Goal: Task Accomplishment & Management: Use online tool/utility

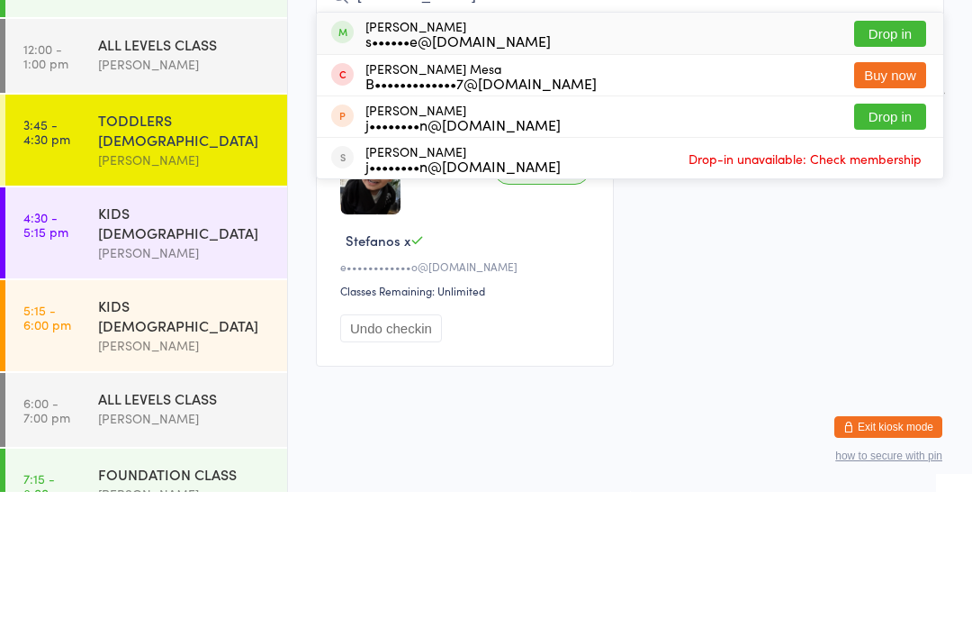
type input "[PERSON_NAME]"
click at [885, 166] on button "Drop in" at bounding box center [891, 179] width 72 height 26
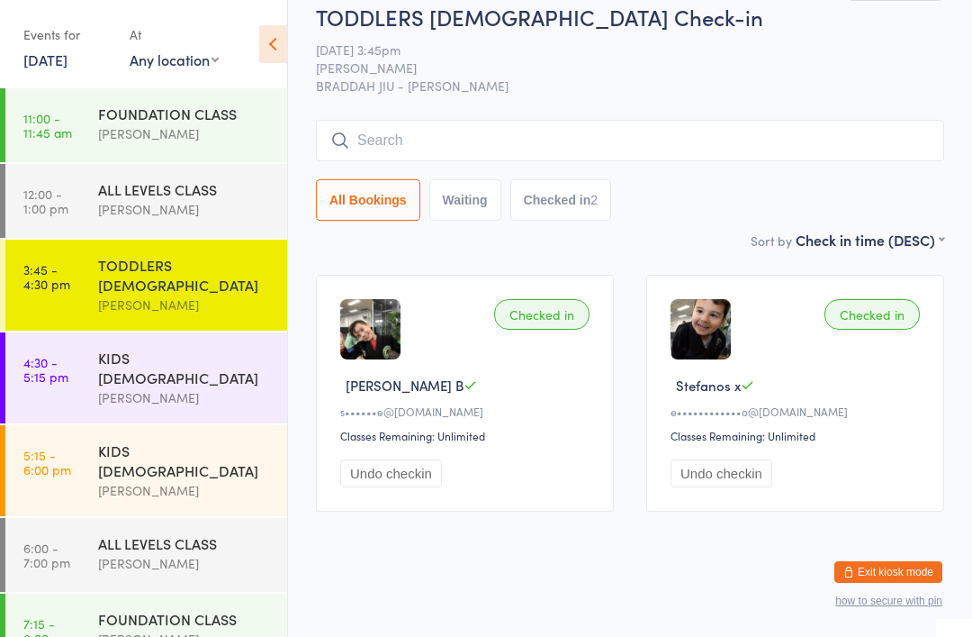
click at [159, 332] on div "KIDS [DEMOGRAPHIC_DATA] [PERSON_NAME]" at bounding box center [192, 377] width 189 height 91
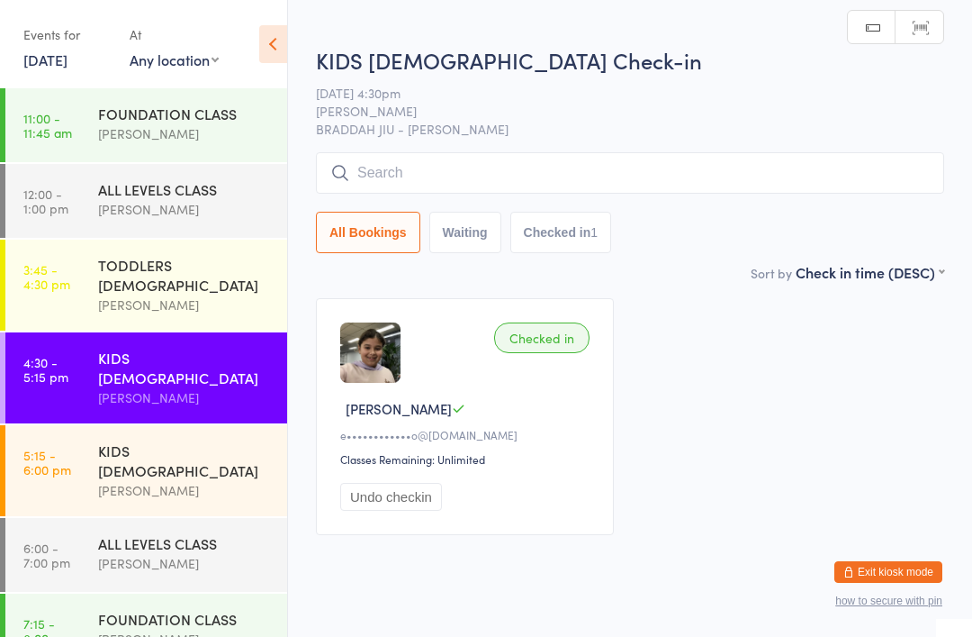
click at [547, 183] on input "search" at bounding box center [630, 172] width 628 height 41
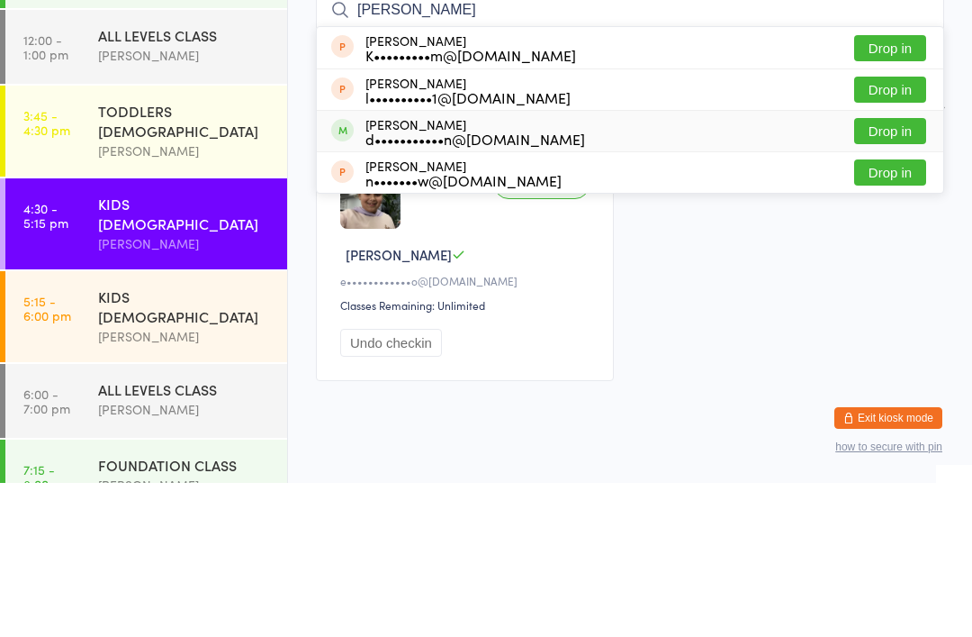
type input "[PERSON_NAME]"
click at [351, 273] on span at bounding box center [342, 284] width 23 height 23
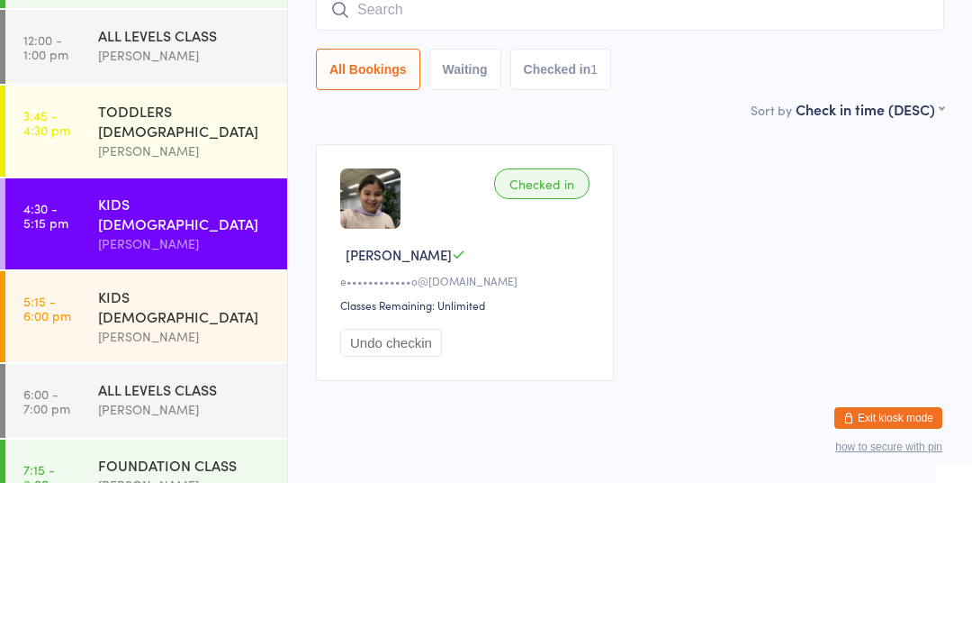
scroll to position [44, 0]
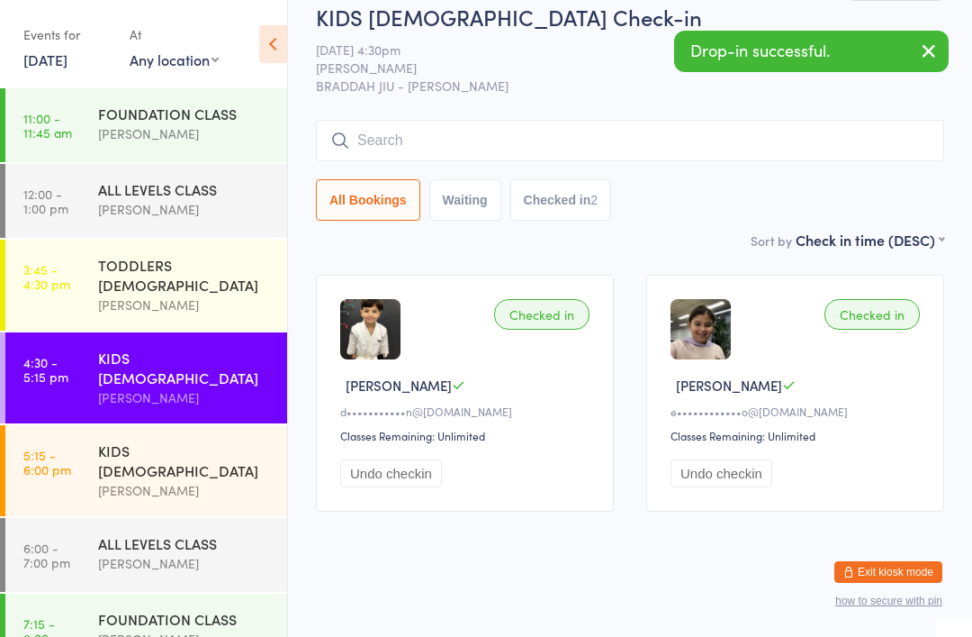
click at [496, 120] on input "search" at bounding box center [630, 140] width 628 height 41
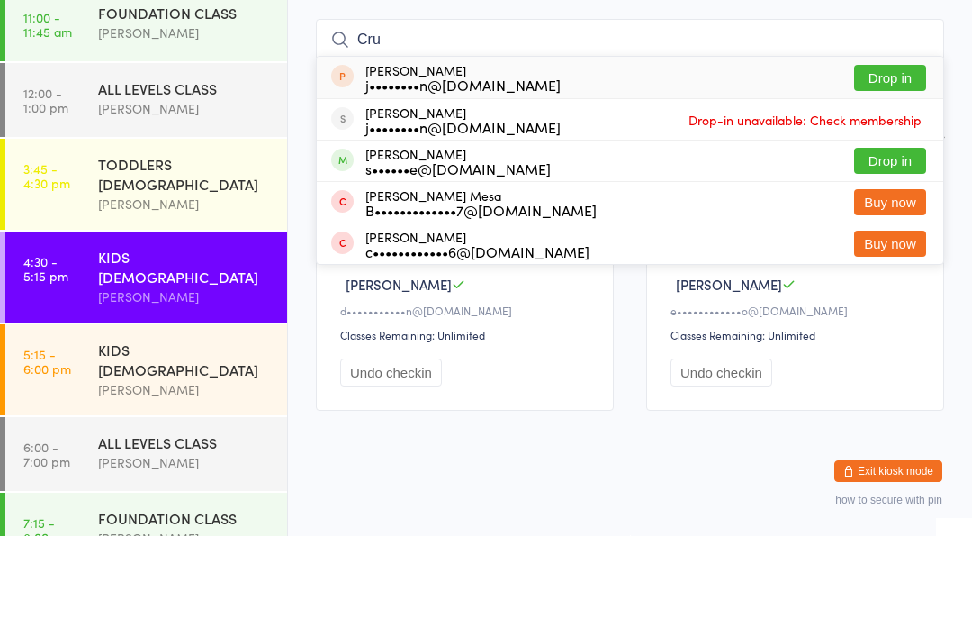
type input "Cru"
click at [414, 262] on div "s••••••e@[DOMAIN_NAME]" at bounding box center [458, 269] width 185 height 14
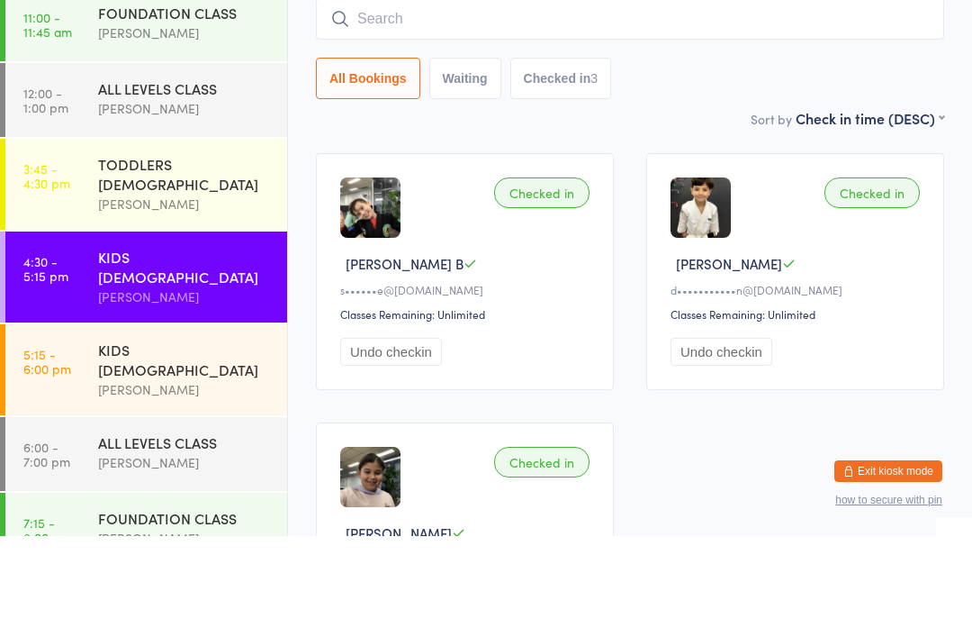
click at [185, 294] on div "[PERSON_NAME]" at bounding box center [185, 304] width 174 height 21
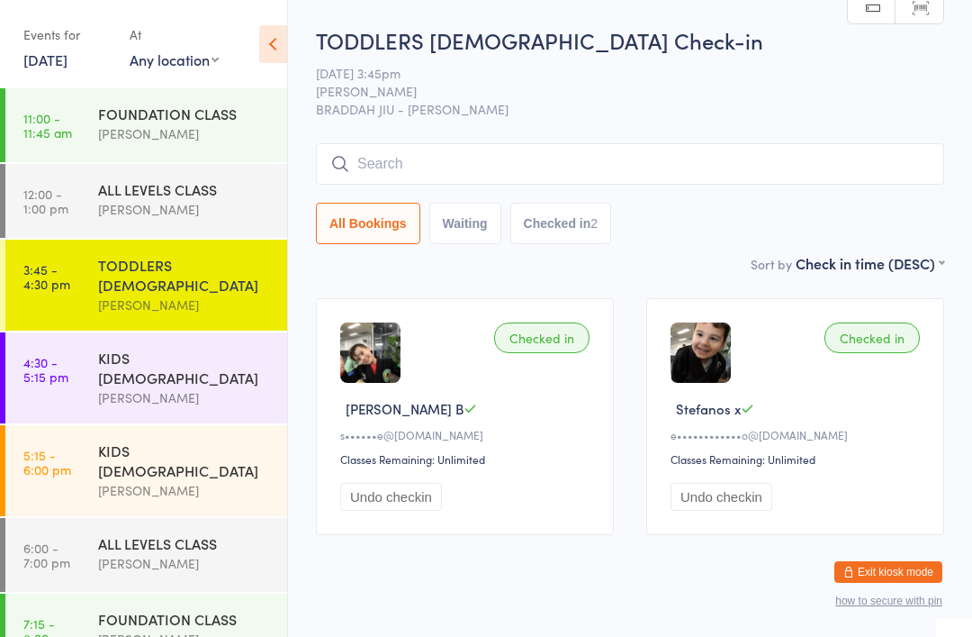
click at [200, 387] on div "[PERSON_NAME]" at bounding box center [185, 397] width 174 height 21
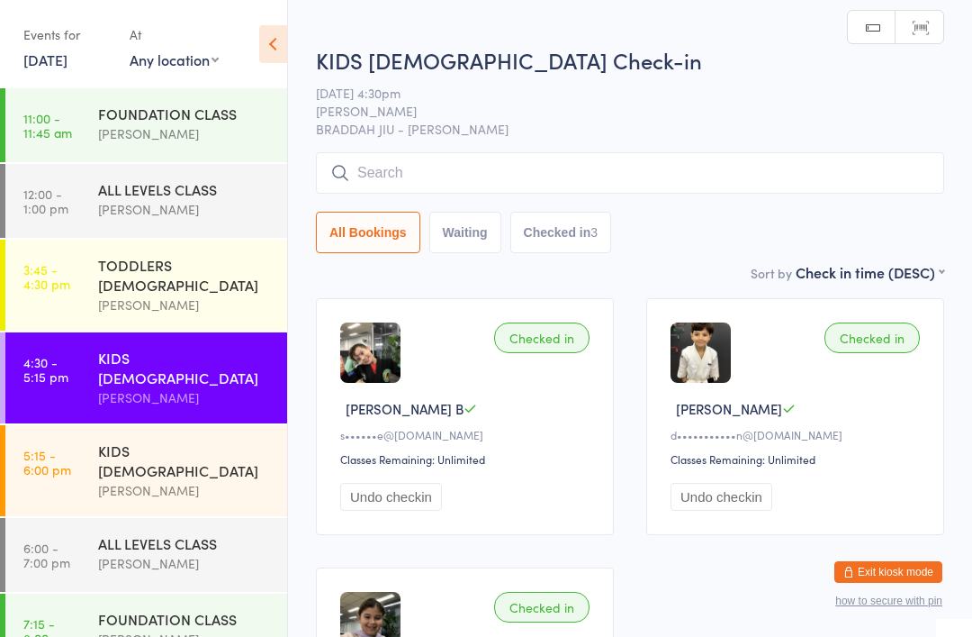
click at [736, 183] on input "search" at bounding box center [630, 172] width 628 height 41
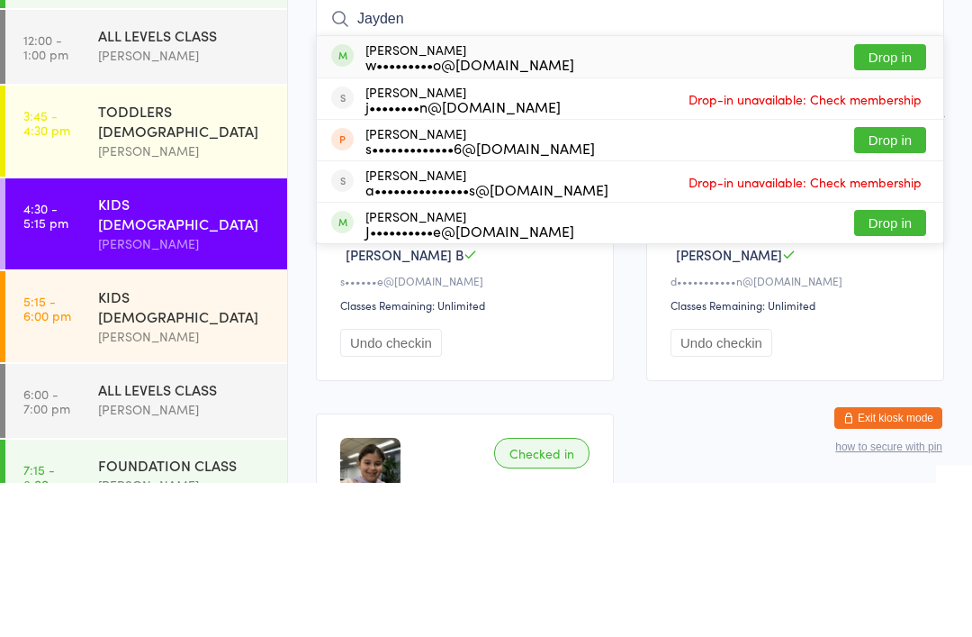
type input "Jayden"
click at [919, 198] on button "Drop in" at bounding box center [891, 211] width 72 height 26
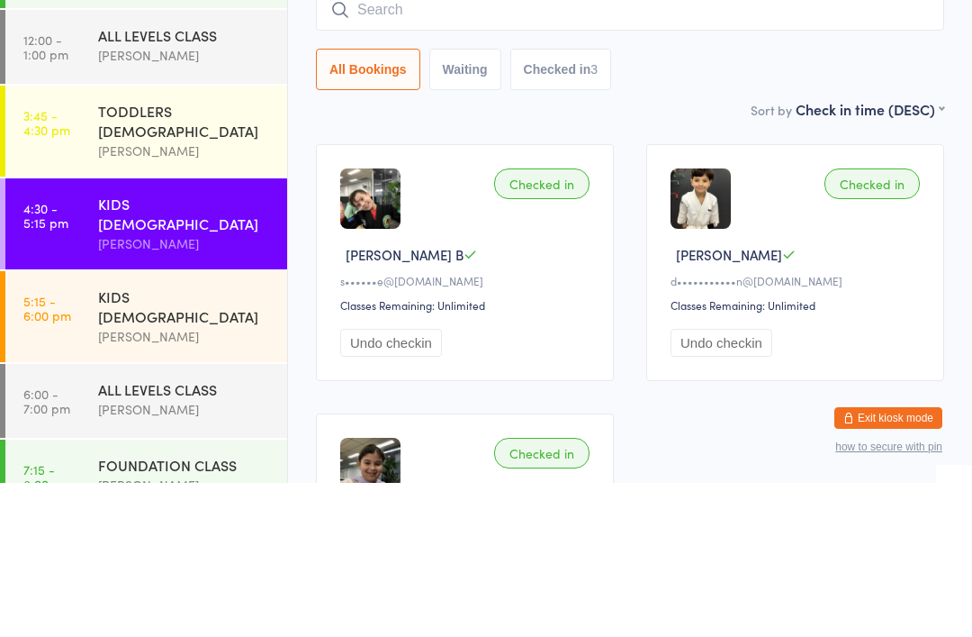
scroll to position [154, 0]
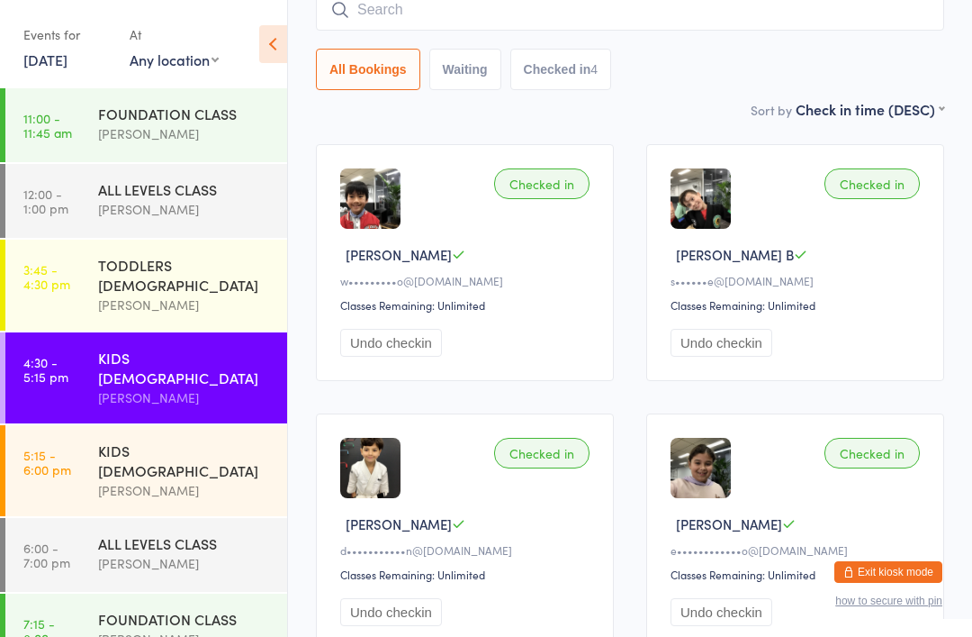
click at [901, 27] on input "search" at bounding box center [630, 9] width 628 height 41
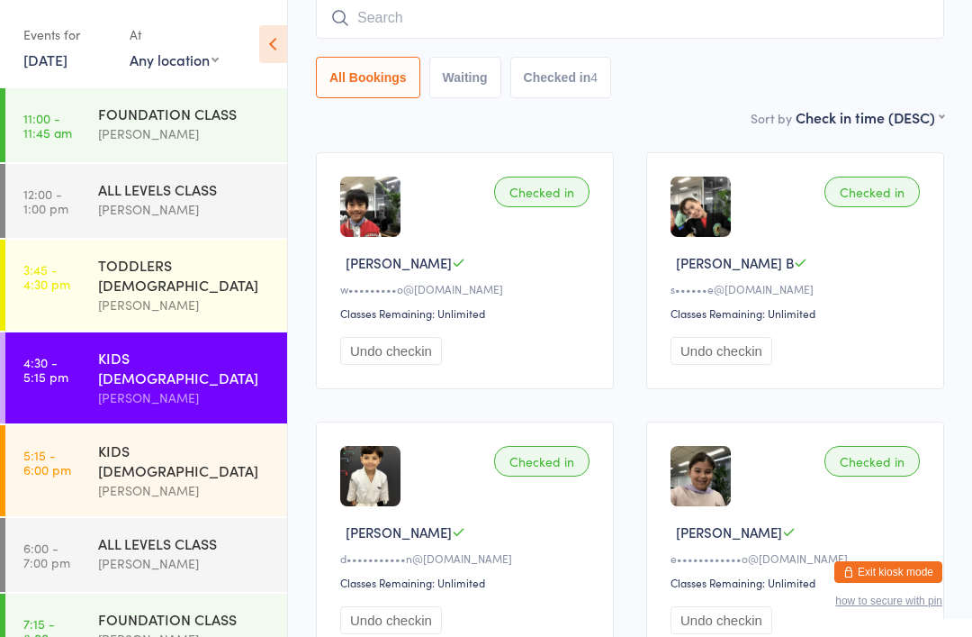
scroll to position [145, 0]
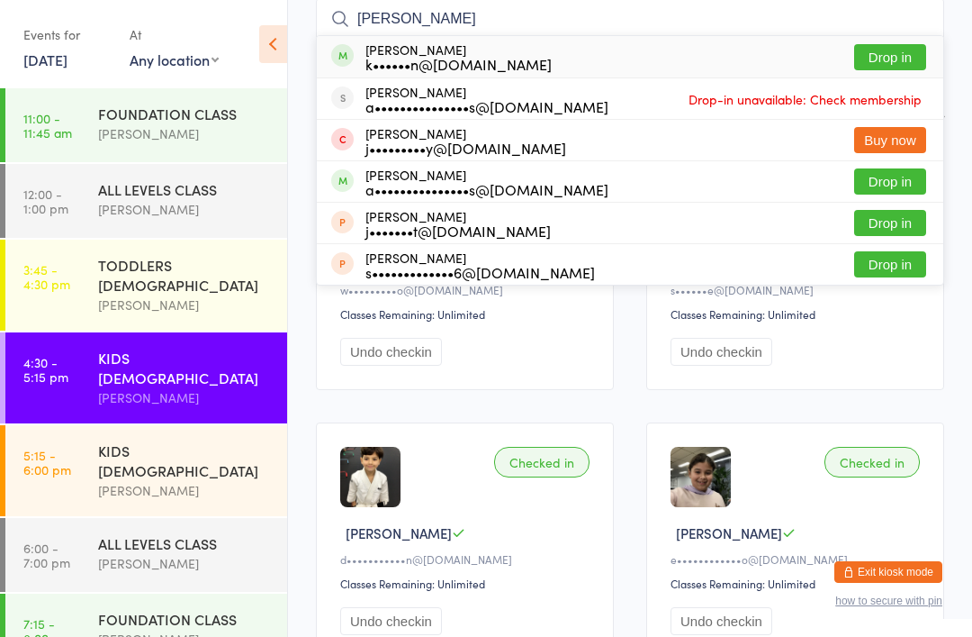
type input "[PERSON_NAME]"
click at [914, 53] on button "Drop in" at bounding box center [891, 57] width 72 height 26
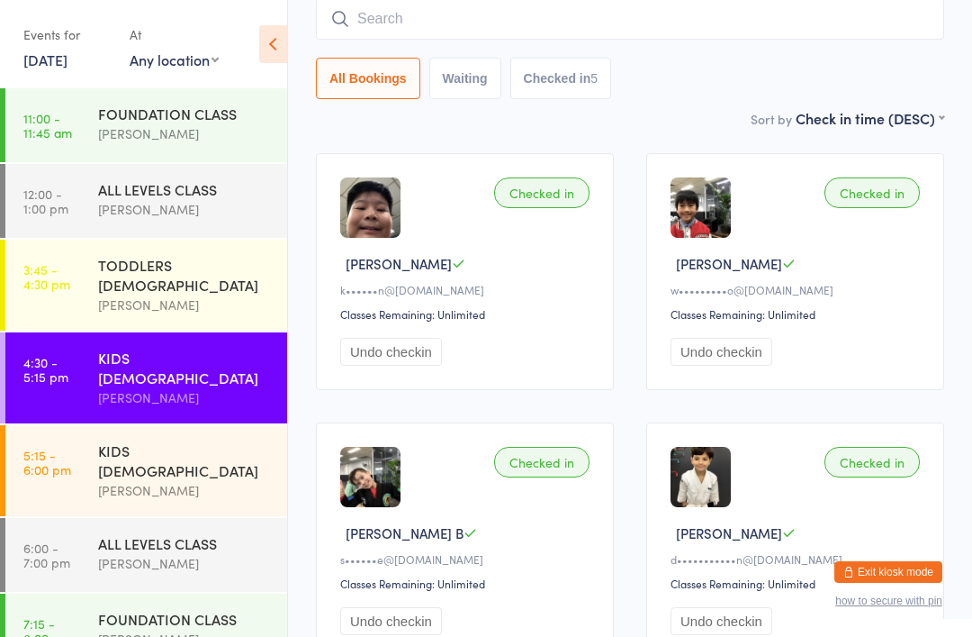
click at [187, 440] on div "KIDS [DEMOGRAPHIC_DATA]" at bounding box center [185, 460] width 174 height 40
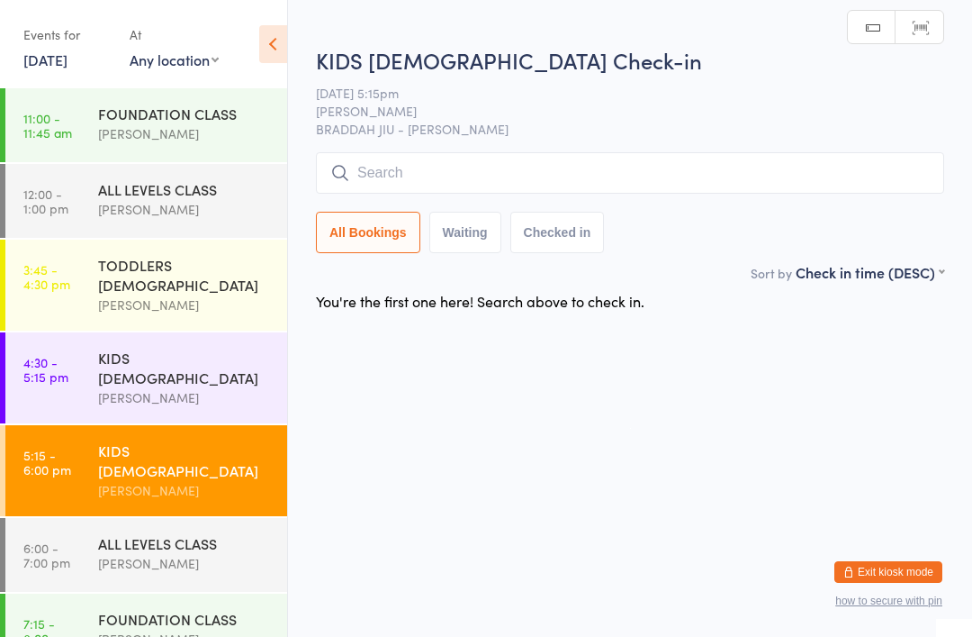
click at [457, 183] on input "search" at bounding box center [630, 172] width 628 height 41
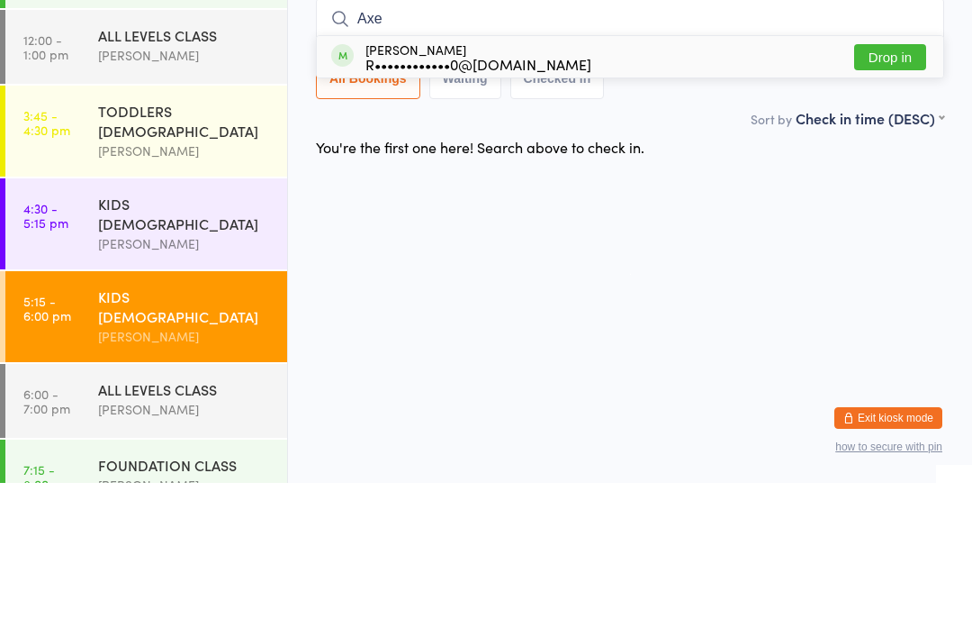
type input "Axe"
click at [890, 198] on button "Drop in" at bounding box center [891, 211] width 72 height 26
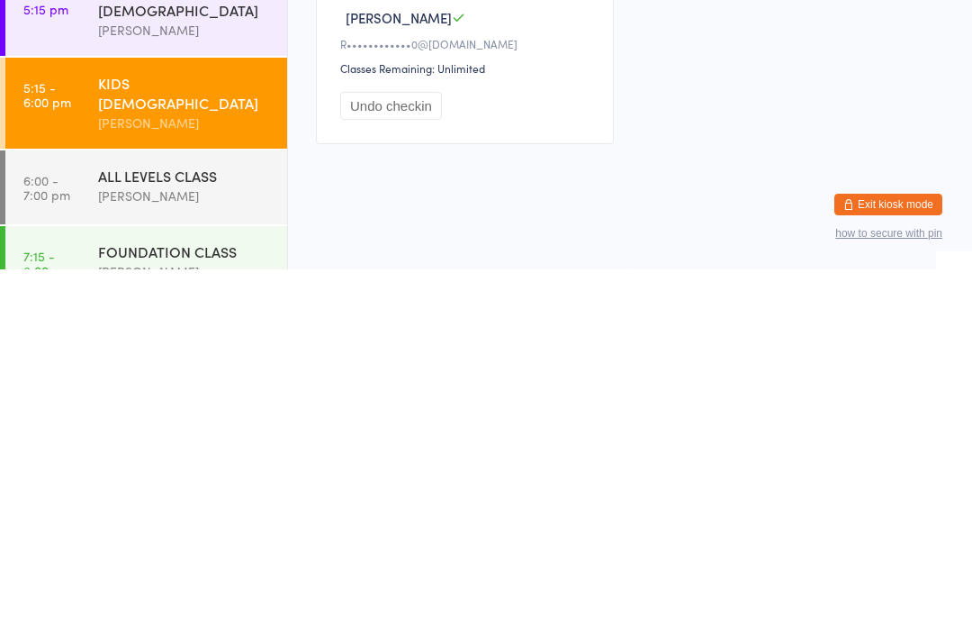
scroll to position [44, 0]
click at [188, 533] on div "ALL LEVELS CLASS" at bounding box center [185, 543] width 174 height 20
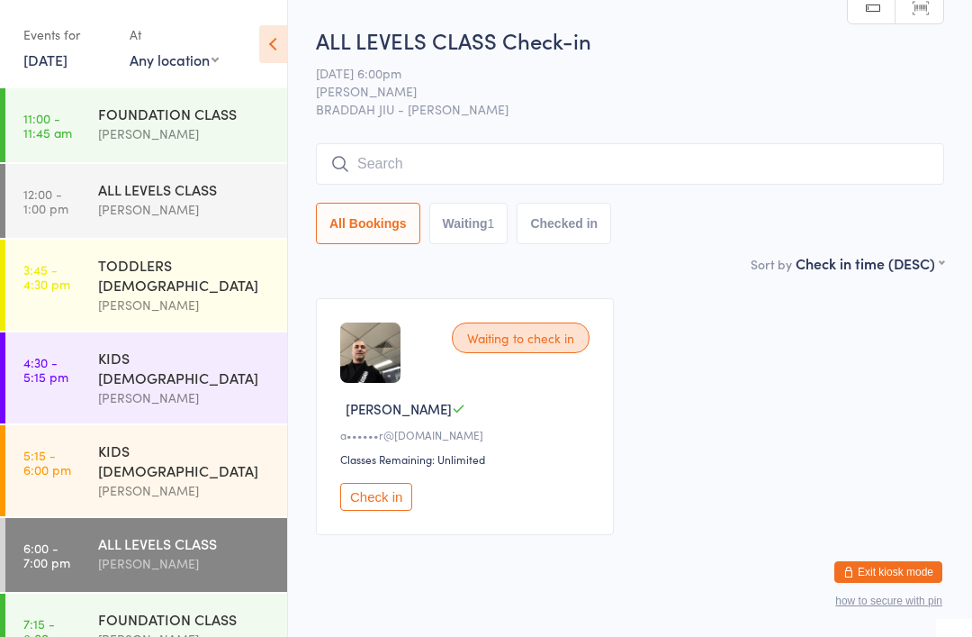
click at [379, 147] on input "search" at bounding box center [630, 163] width 628 height 41
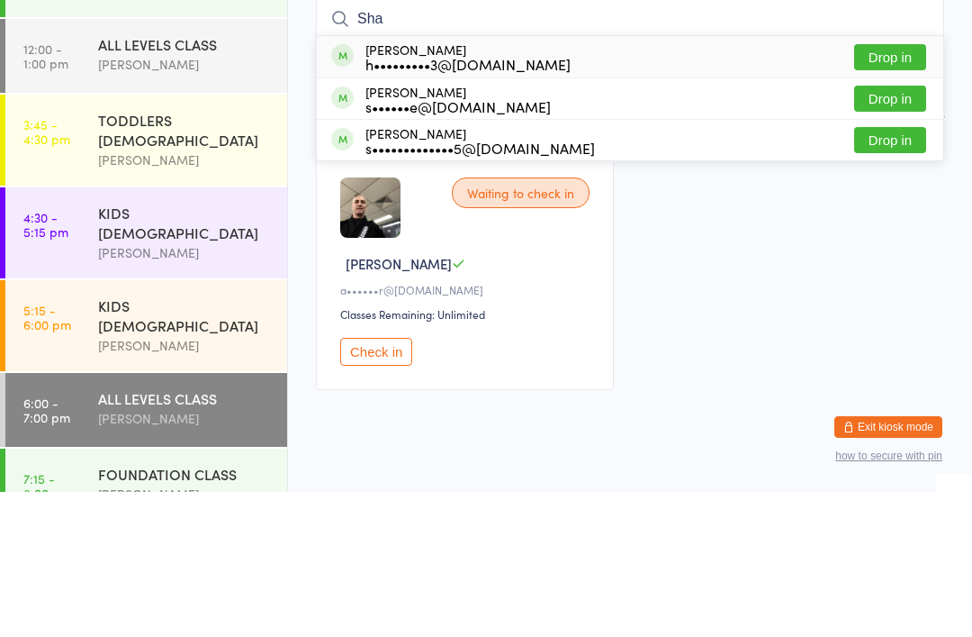
type input "Sha"
click at [901, 231] on button "Drop in" at bounding box center [891, 244] width 72 height 26
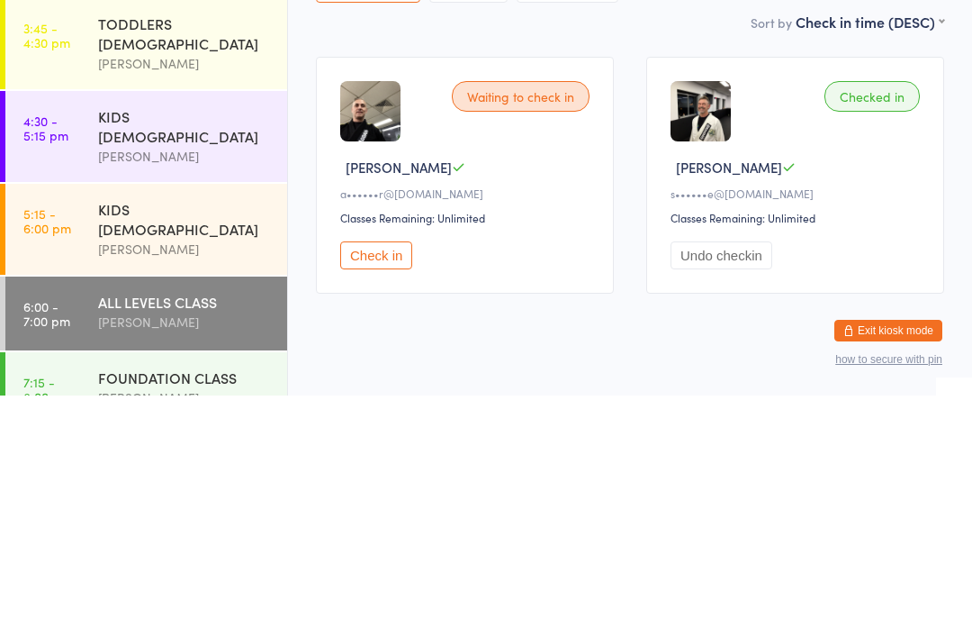
click at [214, 348] on div "KIDS [DEMOGRAPHIC_DATA]" at bounding box center [185, 368] width 174 height 40
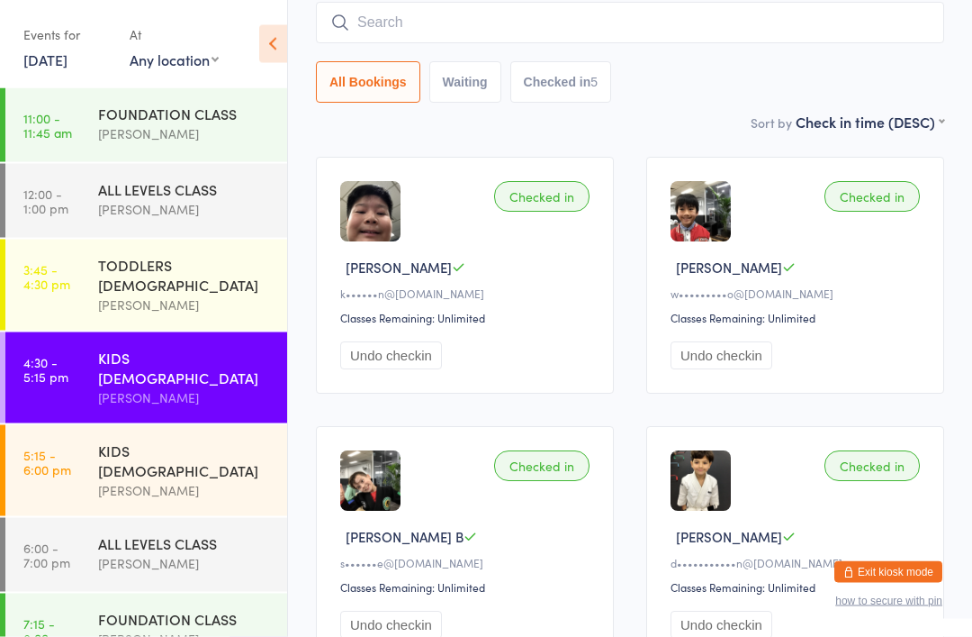
scroll to position [141, 0]
